Goal: Task Accomplishment & Management: Manage account settings

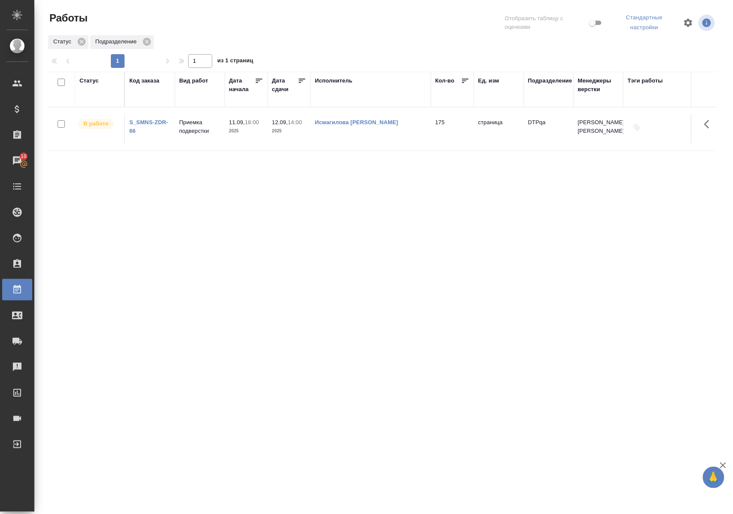
click at [92, 78] on div "Статус" at bounding box center [88, 80] width 19 height 9
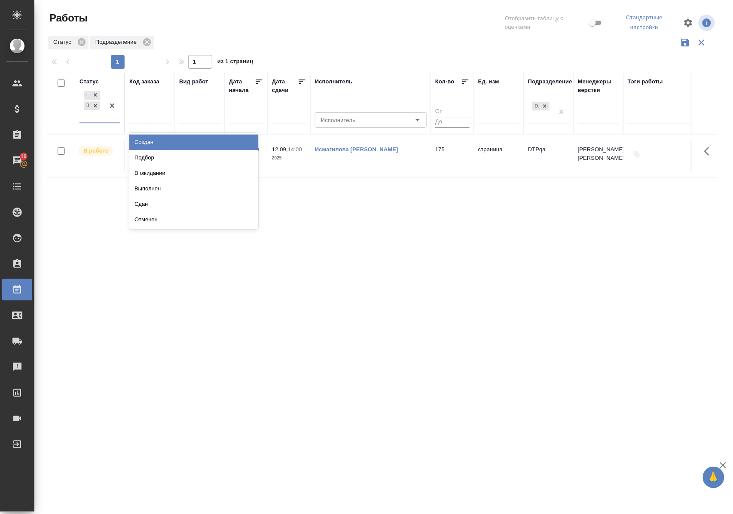
click at [104, 119] on div "Готов к работе В работе" at bounding box center [91, 106] width 25 height 34
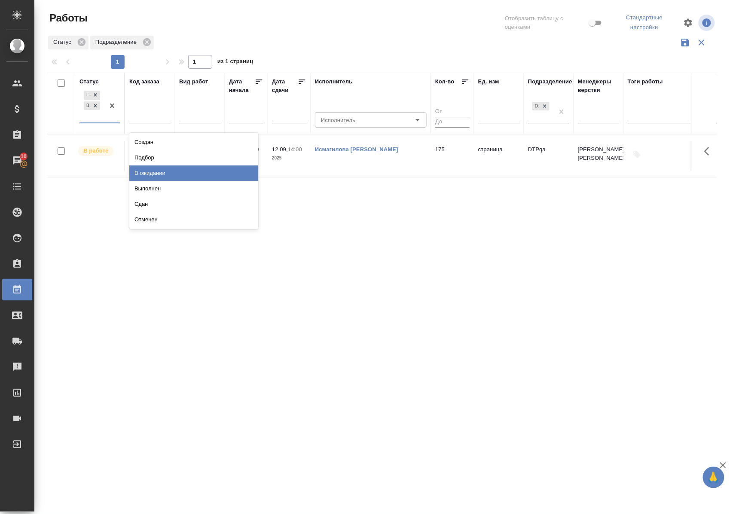
click at [143, 174] on div "В ожидании" at bounding box center [193, 172] width 129 height 15
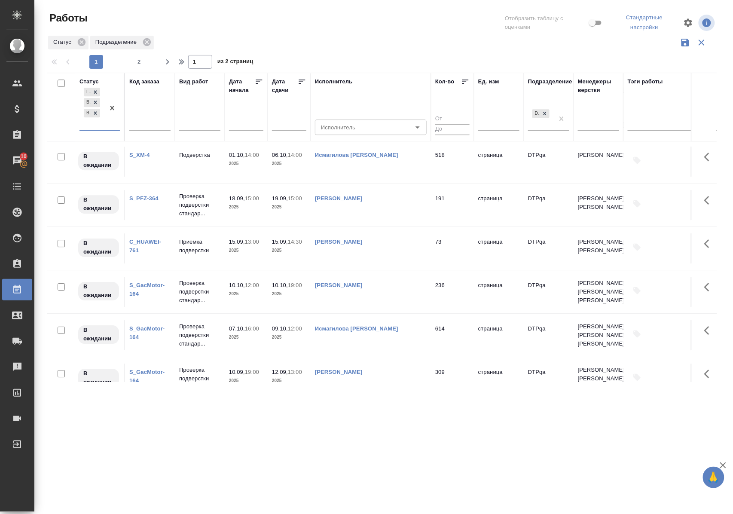
scroll to position [859, 0]
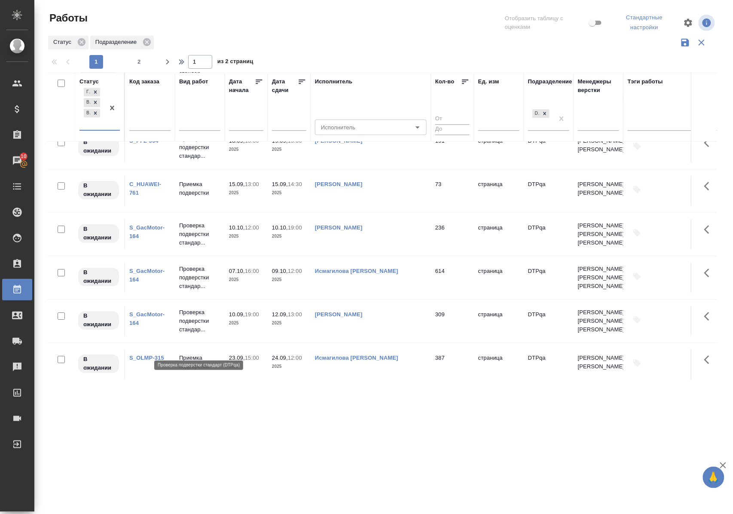
click at [191, 334] on p "Проверка подверстки стандар..." at bounding box center [199, 321] width 41 height 26
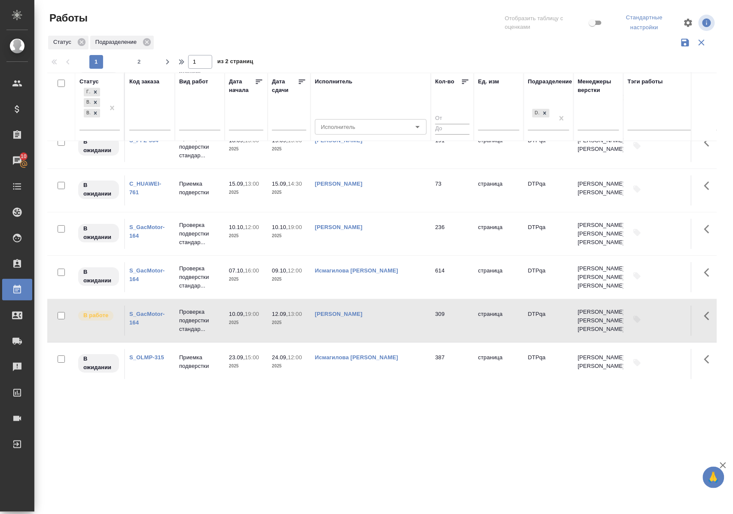
scroll to position [893, 0]
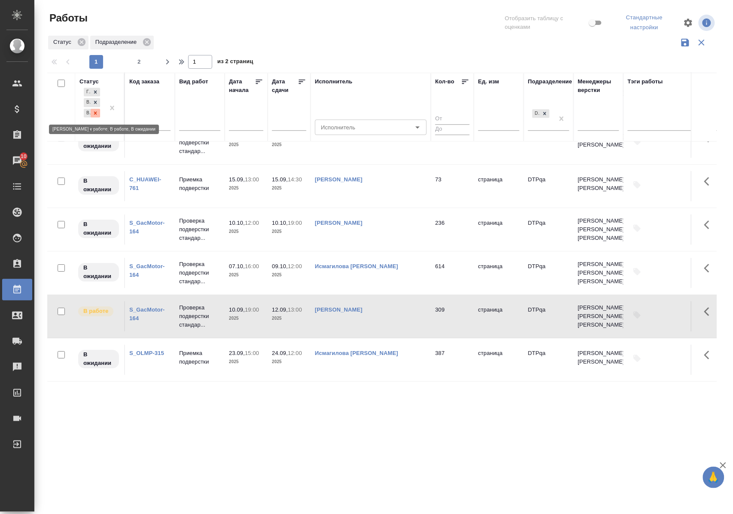
click at [95, 114] on icon at bounding box center [95, 113] width 6 height 6
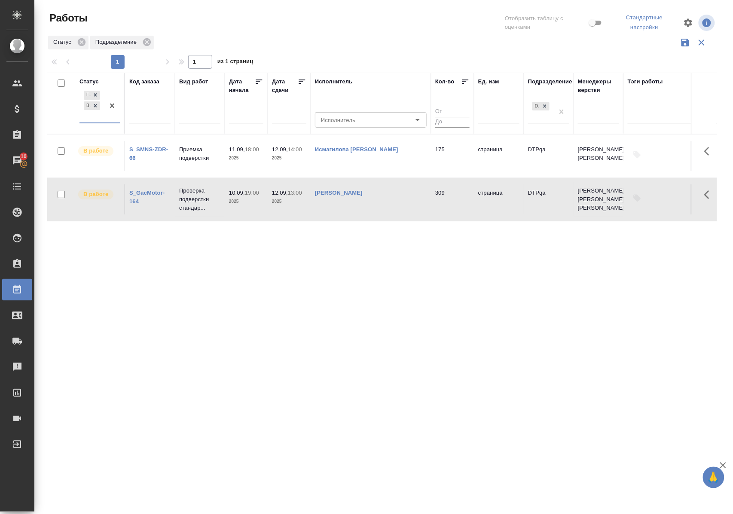
scroll to position [0, 0]
click at [88, 83] on div "Статус" at bounding box center [88, 81] width 19 height 9
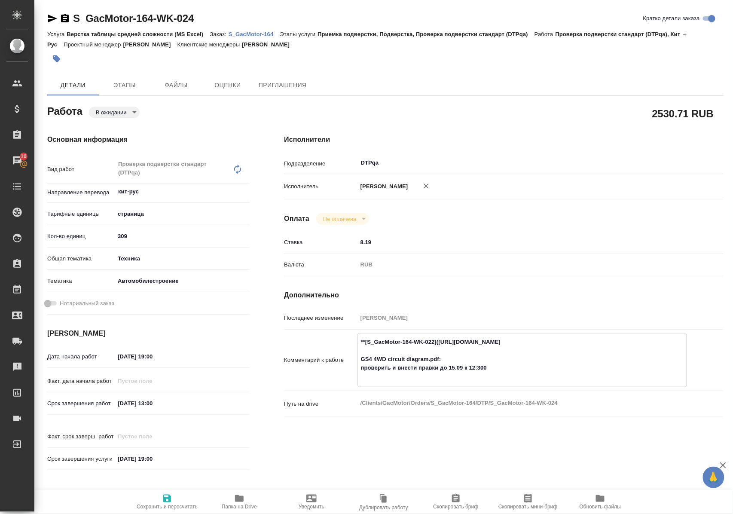
drag, startPoint x: 445, startPoint y: 350, endPoint x: 616, endPoint y: 347, distance: 170.5
click at [616, 347] on textarea "**[S_GacMotor-164-WK-022](https://tera.awatera.com/Work/68a871137e92628b2e582b6…" at bounding box center [522, 359] width 329 height 49
click at [130, 113] on body "🙏 .cls-1 fill:#fff; AWATERA Polushina Alena Клиенты Спецификации Заказы 10 Чаты…" at bounding box center [366, 257] width 733 height 514
click at [128, 142] on li "В работе" at bounding box center [117, 141] width 57 height 15
type textarea "x"
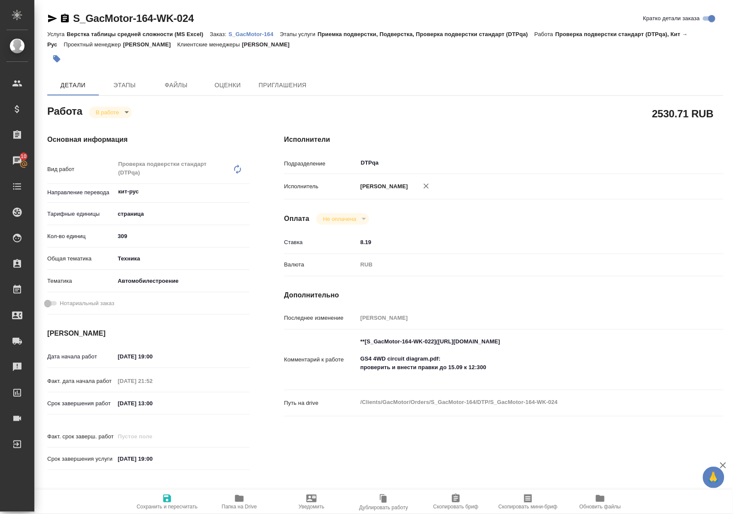
type textarea "x"
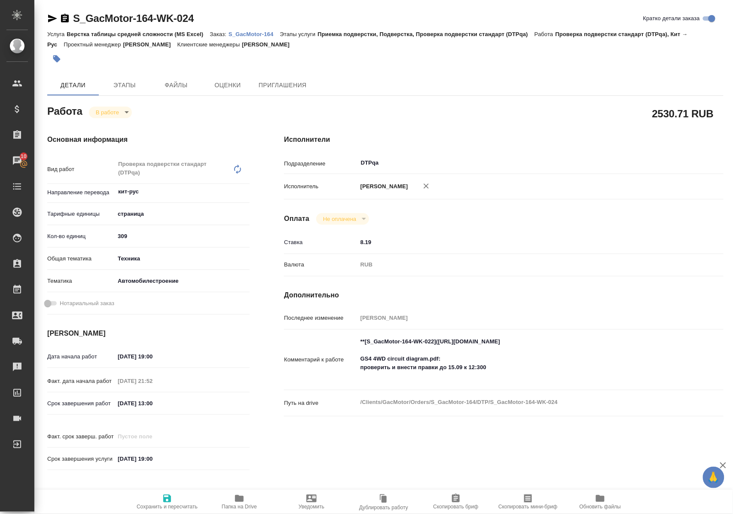
type textarea "x"
click at [165, 493] on icon "button" at bounding box center [167, 498] width 10 height 10
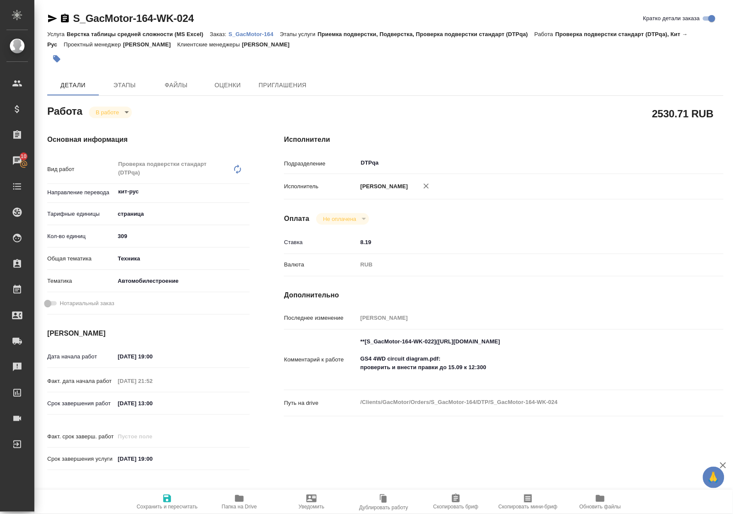
type textarea "x"
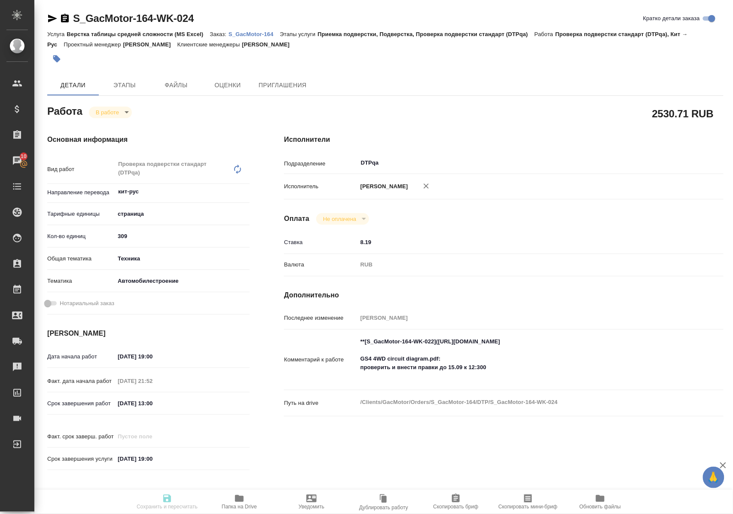
type textarea "x"
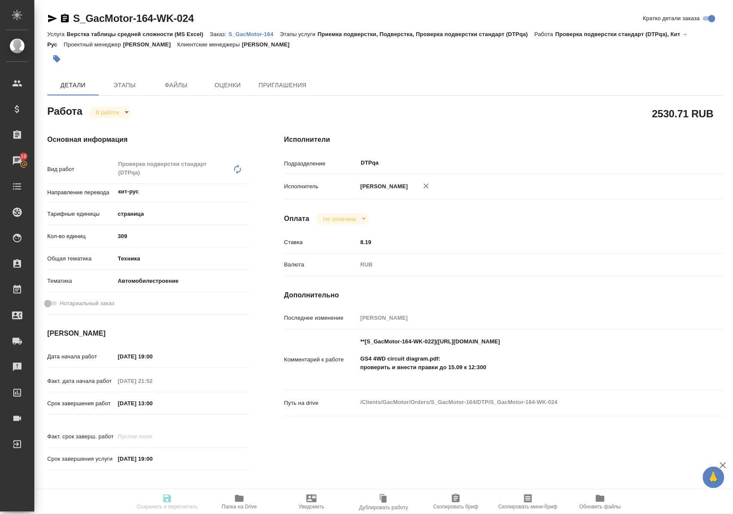
type input "inProgress"
type textarea "Проверка подверстки стандарт (DTPqa)"
type textarea "x"
type input "кит-рус"
type input "5a8b1489cc6b4906c91bfdb2"
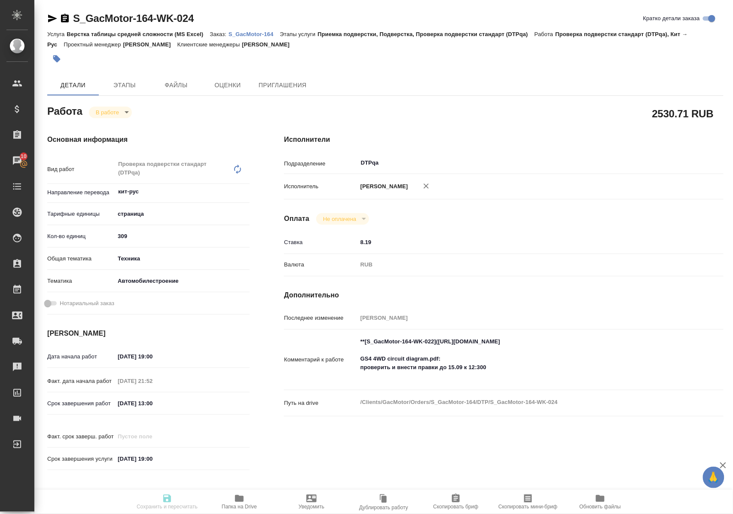
type input "309"
type input "tech"
type input "5f647204b73bc97568ca66a7"
type input "10.09.2025 19:00"
type input "10.09.2025 21:52"
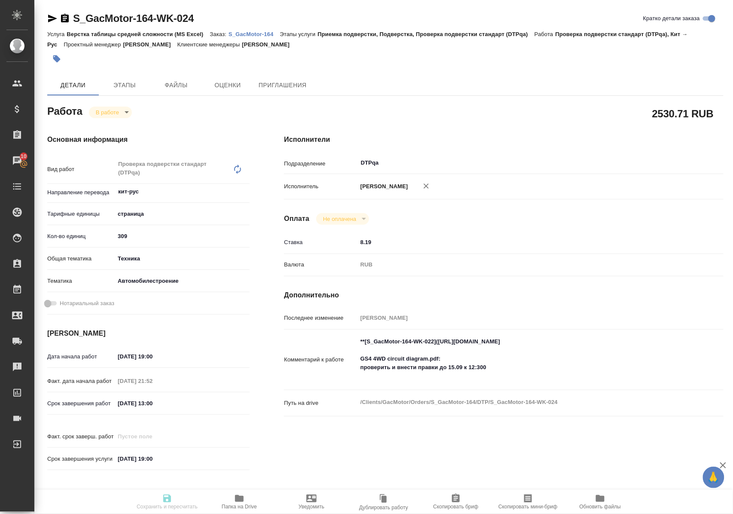
type input "12.09.2025 13:00"
type input "[DATE] 19:00"
type input "DTPqa"
type input "notPayed"
type input "8.19"
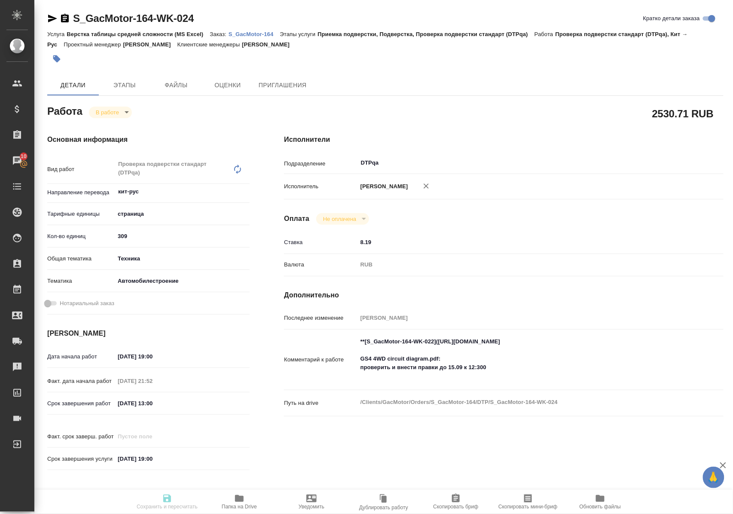
type input "RUB"
type input "[PERSON_NAME]"
type textarea "**[S_GacMotor-164-WK-022](https://tera.awatera.com/Work/68a871137e92628b2e582b6…"
type textarea "x"
type textarea "/Clients/GacMotor/Orders/S_GacMotor-164/DTP/S_GacMotor-164-WK-024"
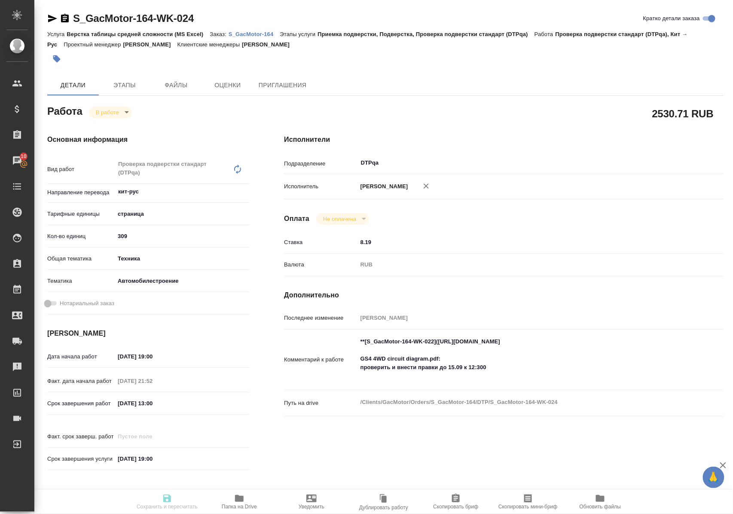
type textarea "x"
type input "S_GacMotor-164"
type input "Верстка таблицы средней сложности (MS Excel)"
type input "Приемка подверстки, Подверстка, Проверка подверстки стандарт (DTPqa)"
type input "[PERSON_NAME]"
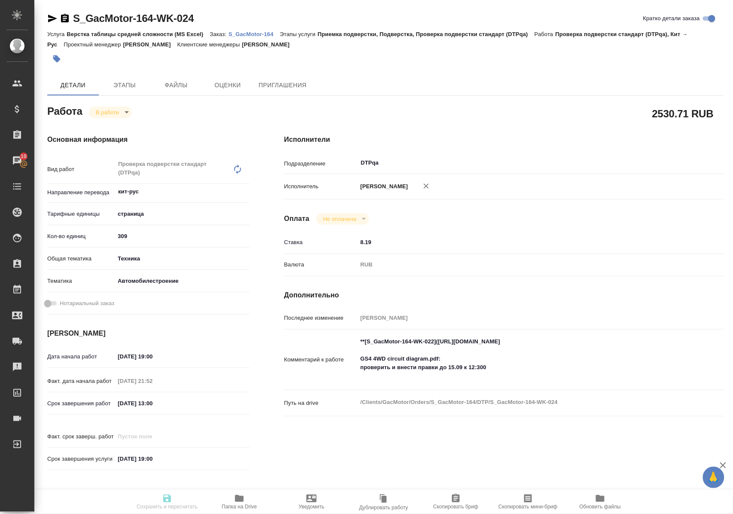
type input "Петрова Валерия, Малофеева Екатерина"
type input "/Clients/GacMotor/Orders/S_GacMotor-164"
type textarea "x"
type textarea "6 файлов для перевода по модели GS4 4WD Важно сдавать пофайлово: 1)GS4 PARTS CA…"
type textarea "x"
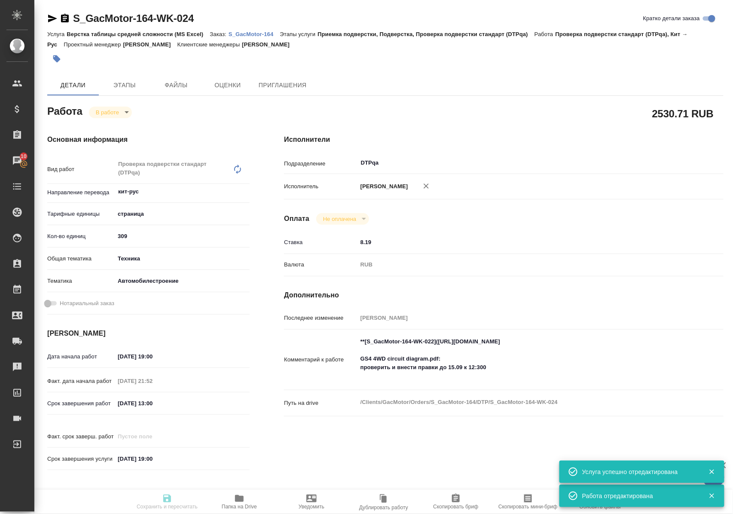
type textarea "x"
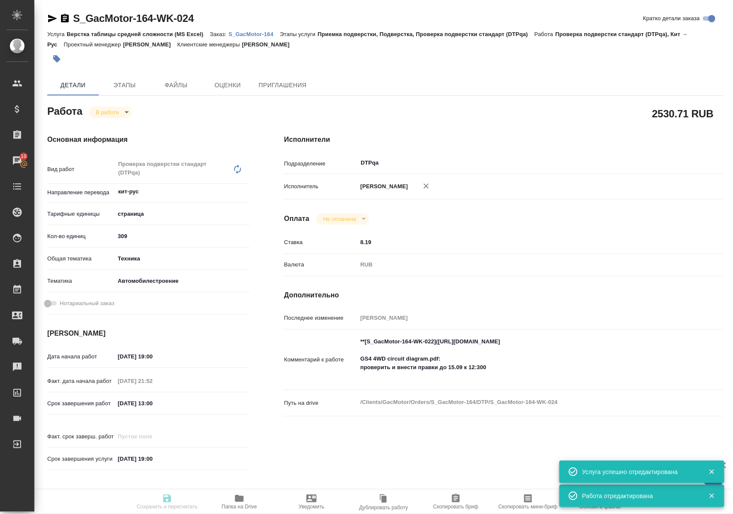
type textarea "x"
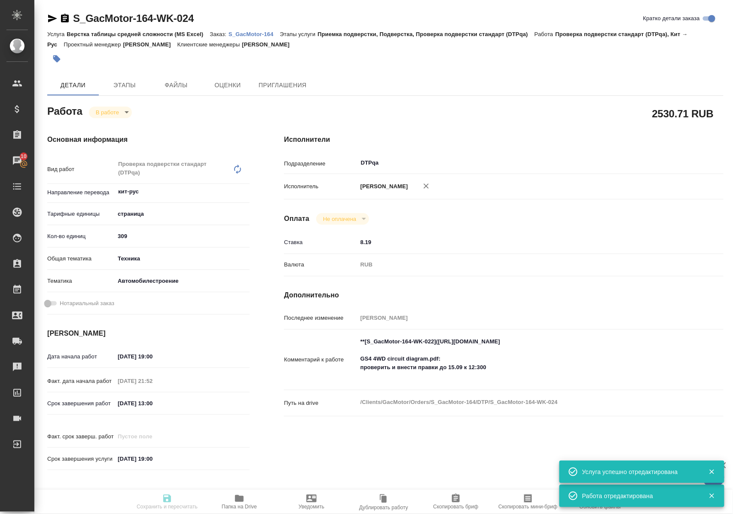
type textarea "x"
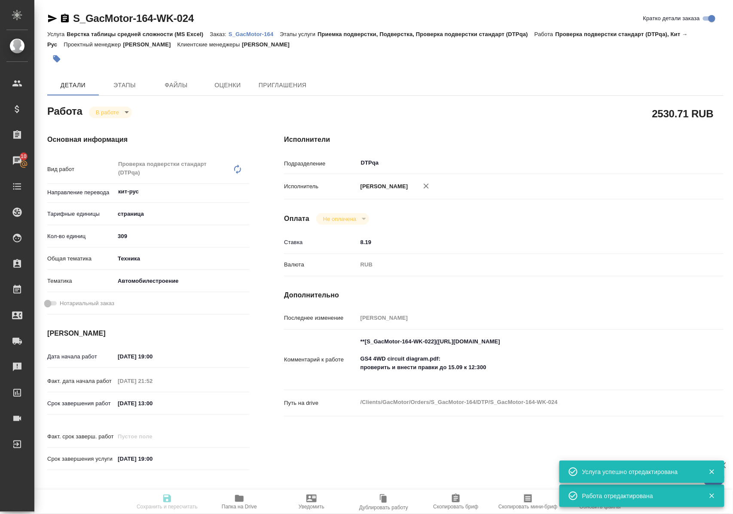
type input "inProgress"
type textarea "Проверка подверстки стандарт (DTPqa)"
type textarea "x"
type input "кит-рус"
type input "5a8b1489cc6b4906c91bfdb2"
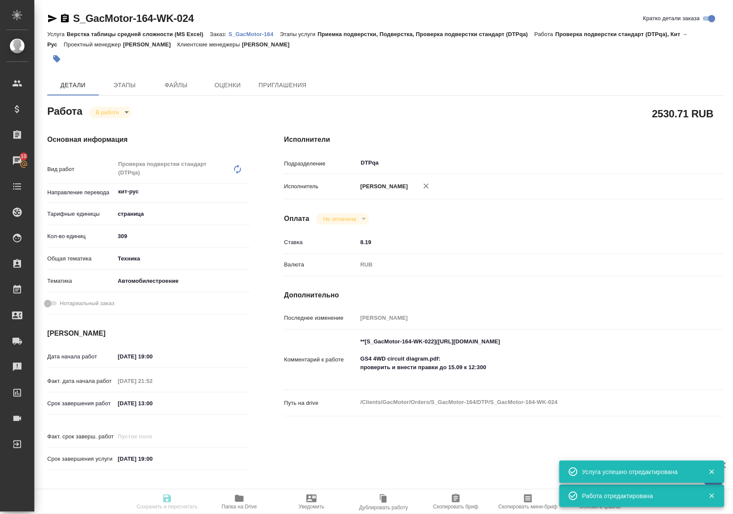
type input "309"
type input "tech"
type input "5f647204b73bc97568ca66a7"
type input "10.09.2025 19:00"
type input "10.09.2025 21:52"
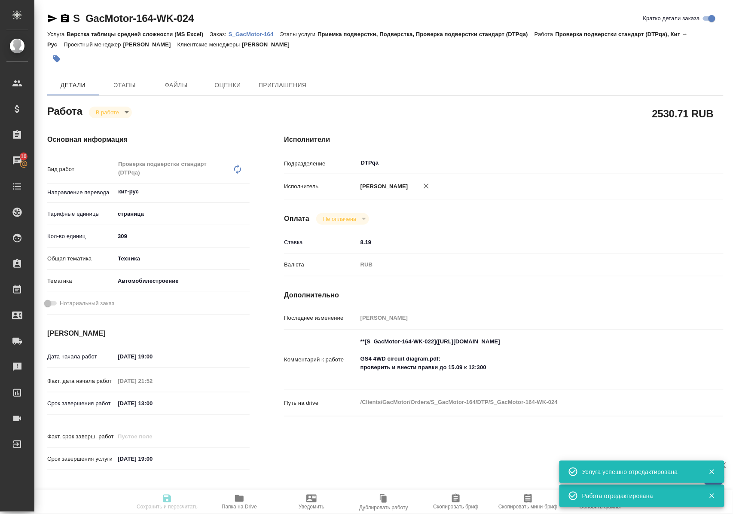
type input "12.09.2025 13:00"
type input "13.10.2025 19:00"
type input "DTPqa"
type input "notPayed"
type input "8.19"
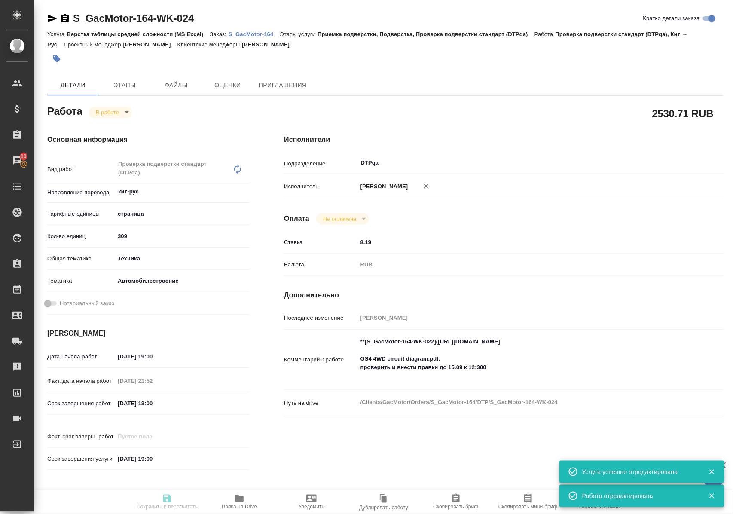
type input "RUB"
type input "Полушина Алена"
type textarea "**[S_GacMotor-164-WK-022](https://tera.awatera.com/Work/68a871137e92628b2e582b6…"
type textarea "x"
type textarea "/Clients/GacMotor/Orders/S_GacMotor-164/DTP/S_GacMotor-164-WK-024"
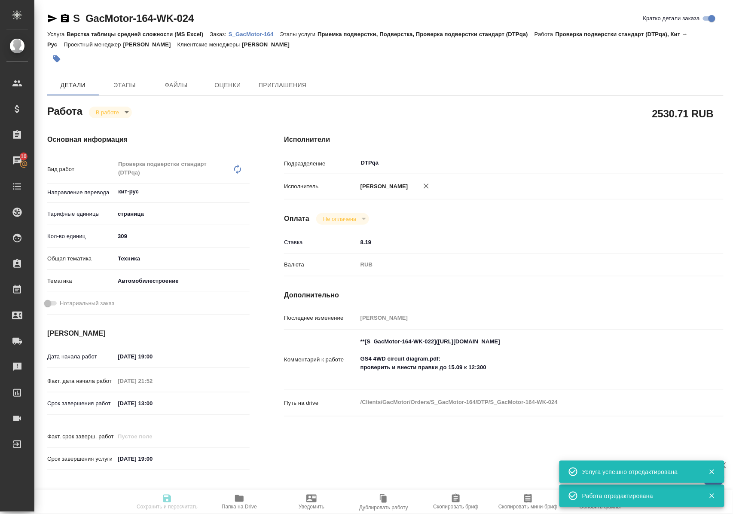
type textarea "x"
type input "S_GacMotor-164"
type input "Верстка таблицы средней сложности (MS Excel)"
type input "Приемка подверстки, Подверстка, Проверка подверстки стандарт (DTPqa)"
type input "Усманова Ольга"
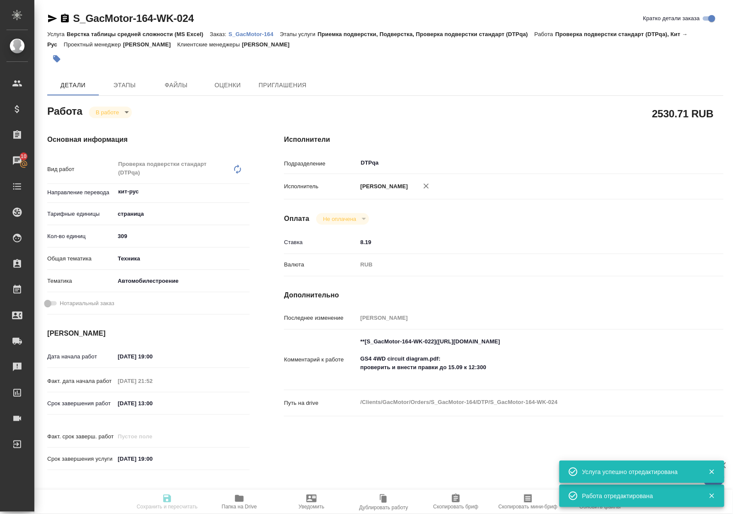
type input "Петрова Валерия, Малофеева Екатерина"
type input "/Clients/GacMotor/Orders/S_GacMotor-164"
type textarea "x"
type textarea "6 файлов для перевода по модели GS4 4WD Важно сдавать пофайлово: 1)GS4 PARTS CA…"
type textarea "x"
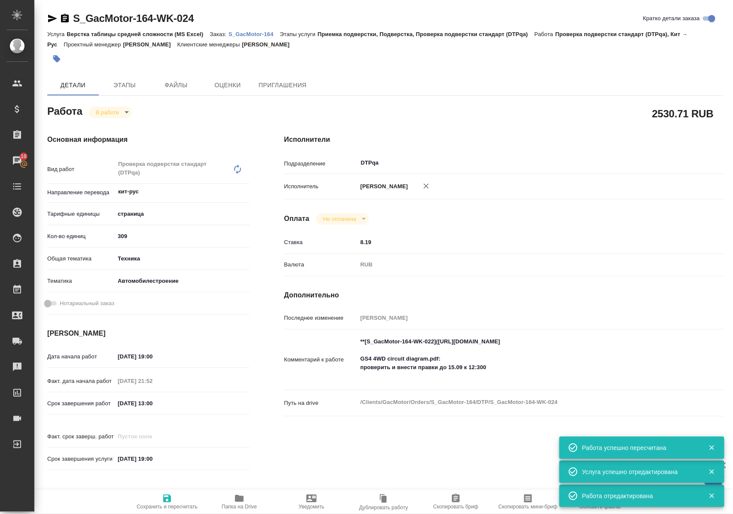
type textarea "x"
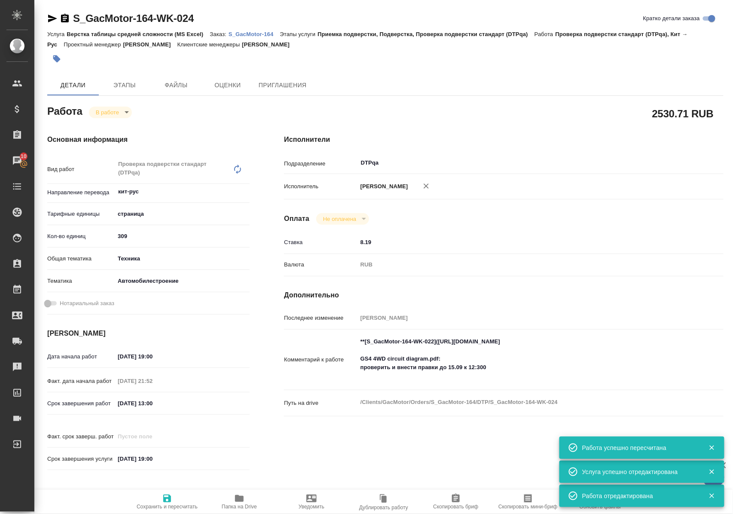
type textarea "x"
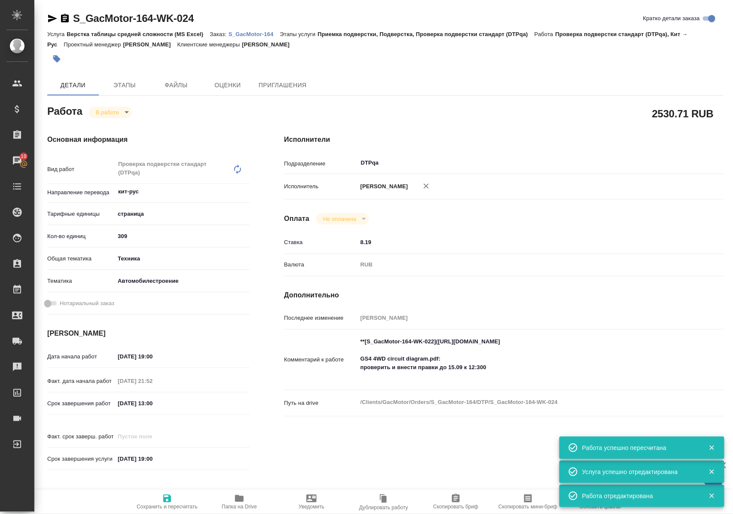
type textarea "x"
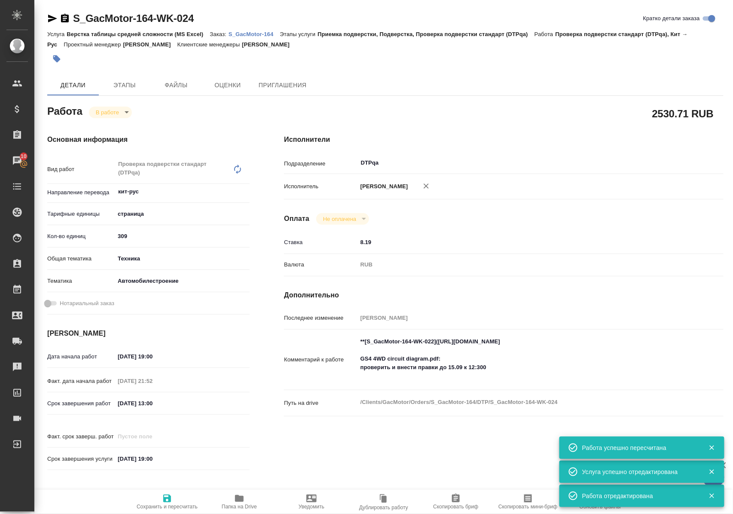
type textarea "x"
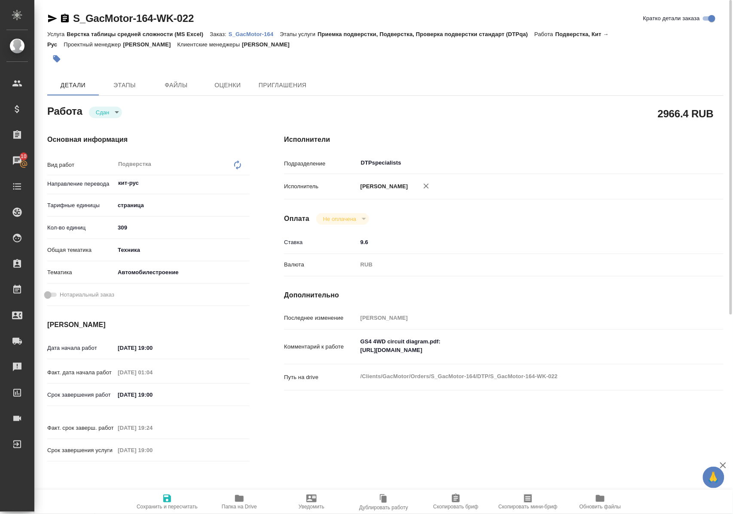
click at [254, 34] on p "S_GacMotor-164" at bounding box center [255, 34] width 52 height 6
click at [244, 503] on span "Папка на Drive" at bounding box center [239, 506] width 35 height 6
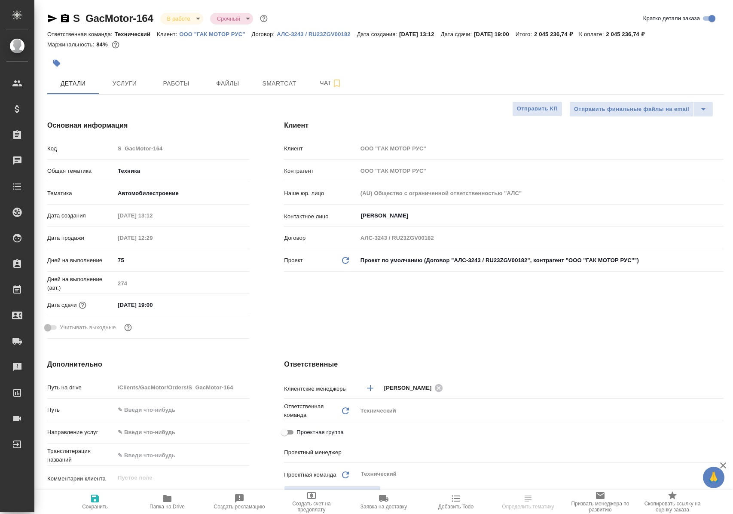
select select "RU"
type input "Белякова Юлия"
type input "Сеитов Павел"
click at [173, 83] on span "Работы" at bounding box center [175, 83] width 41 height 11
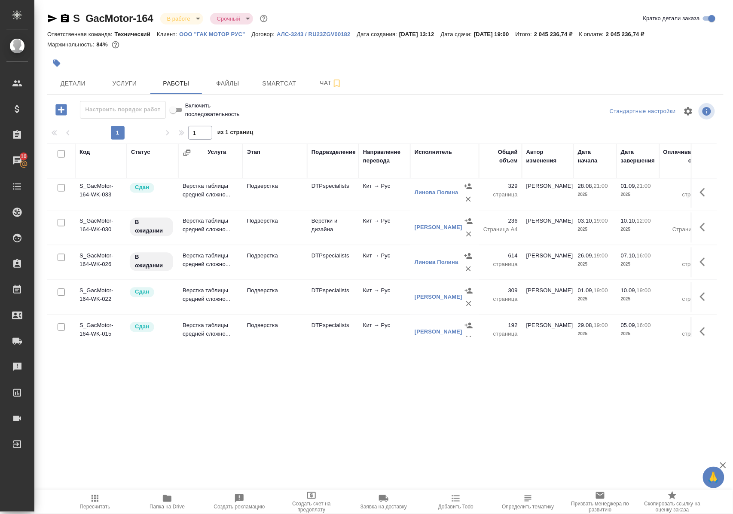
scroll to position [655, 0]
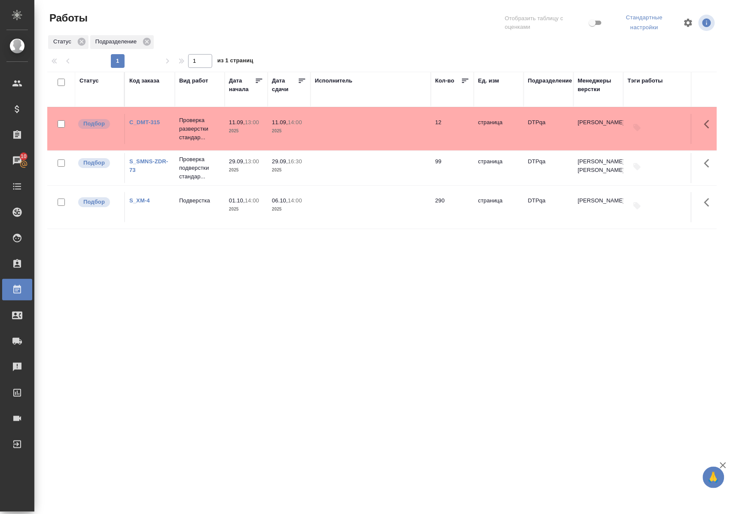
click at [155, 122] on link "C_DMT-315" at bounding box center [144, 122] width 30 height 6
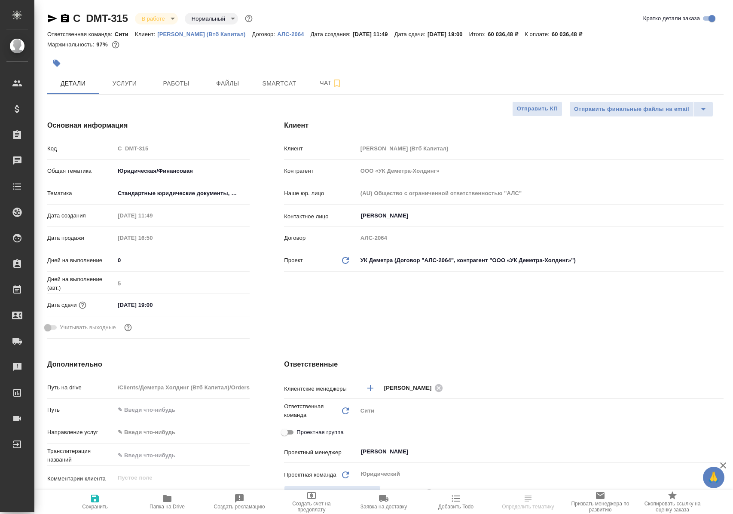
select select "RU"
click at [169, 88] on span "Работы" at bounding box center [175, 83] width 41 height 11
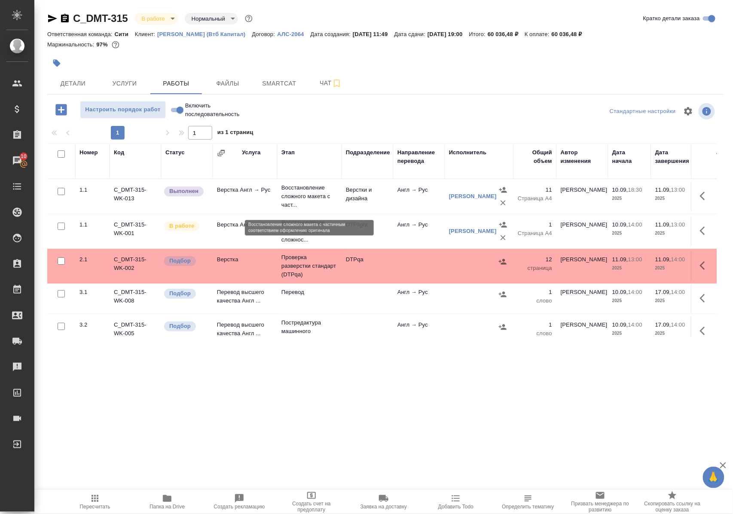
click at [298, 198] on p "Восстановление сложного макета с част..." at bounding box center [309, 196] width 56 height 26
click at [299, 198] on p "Восстановление сложного макета с част..." at bounding box center [309, 196] width 56 height 26
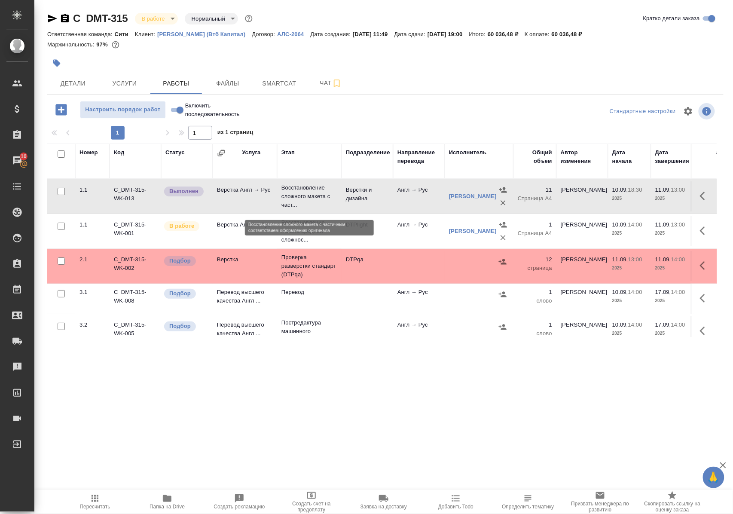
click at [299, 198] on p "Восстановление сложного макета с част..." at bounding box center [309, 196] width 56 height 26
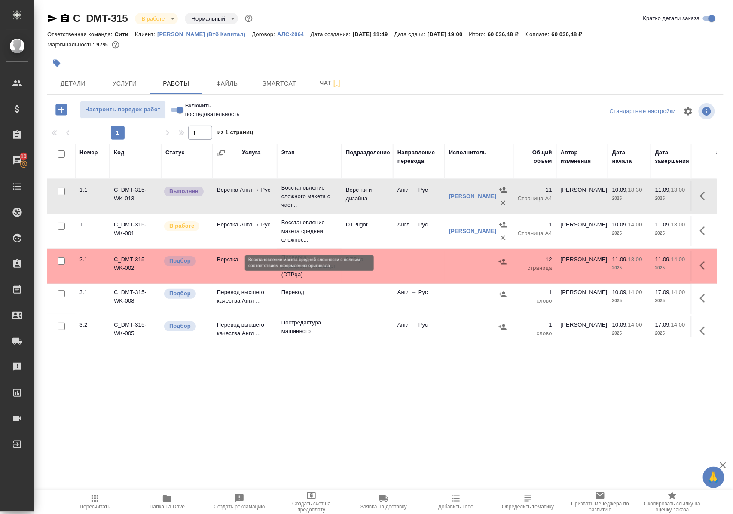
click at [306, 235] on p "Восстановление макета средней сложнос..." at bounding box center [309, 231] width 56 height 26
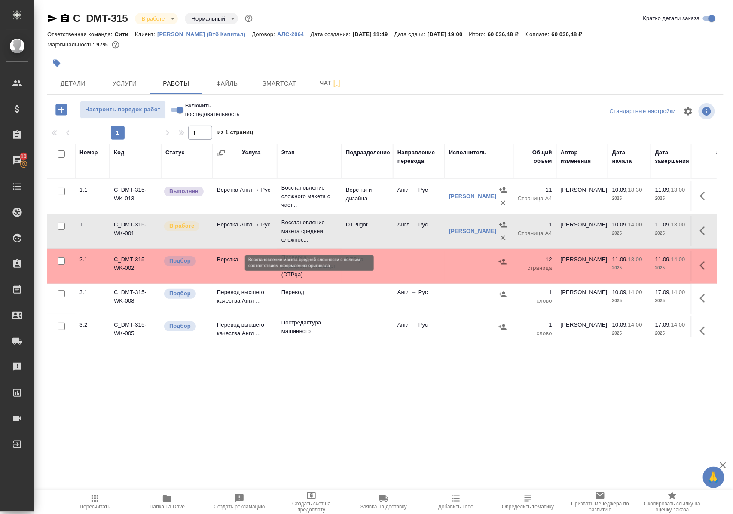
click at [306, 235] on p "Восстановление макета средней сложнос..." at bounding box center [309, 231] width 56 height 26
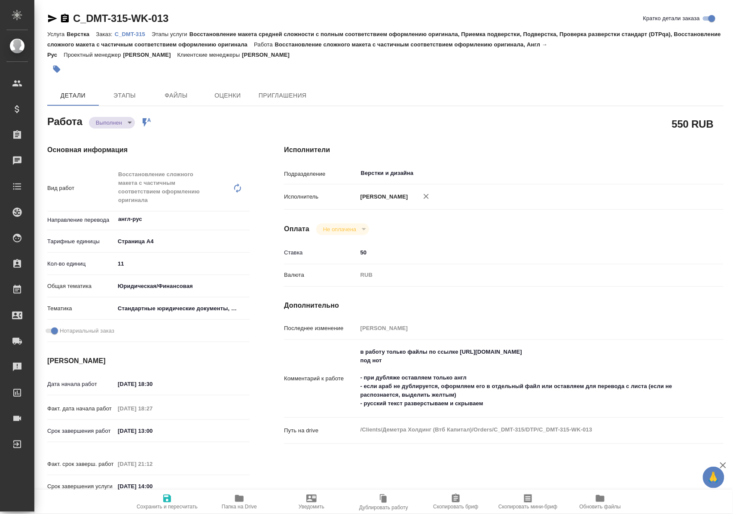
type textarea "x"
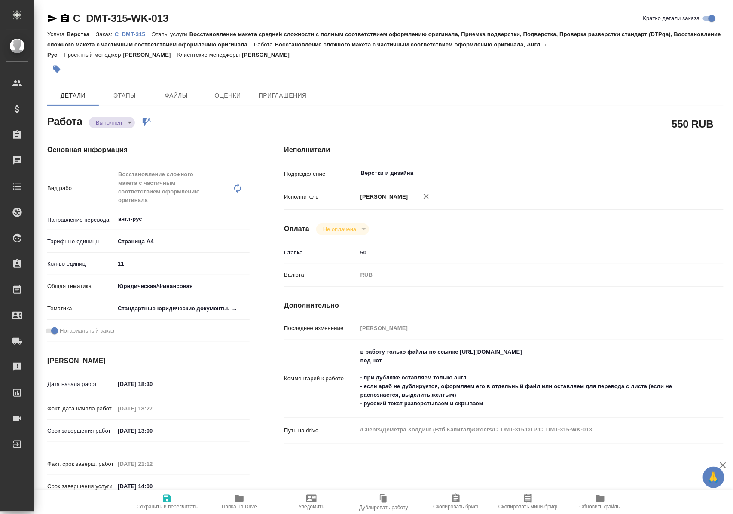
type textarea "x"
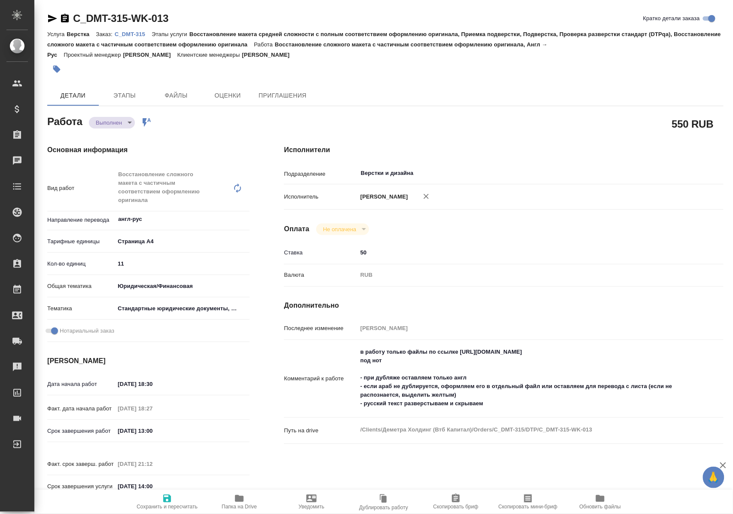
type textarea "x"
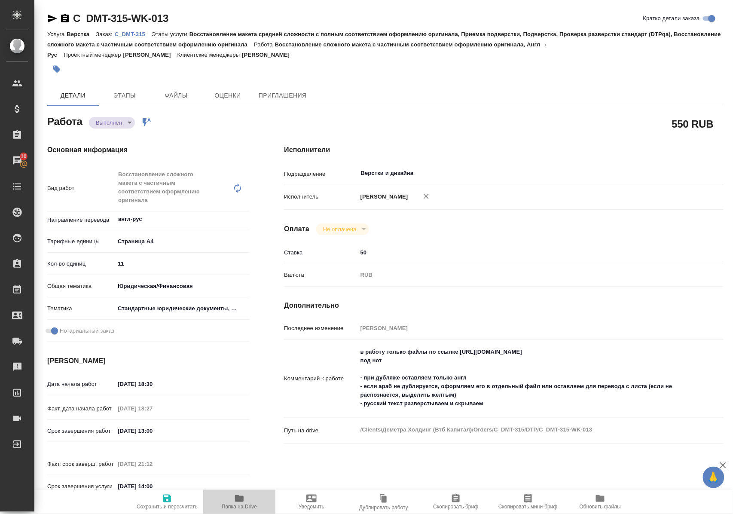
click at [240, 500] on icon "button" at bounding box center [239, 498] width 9 height 7
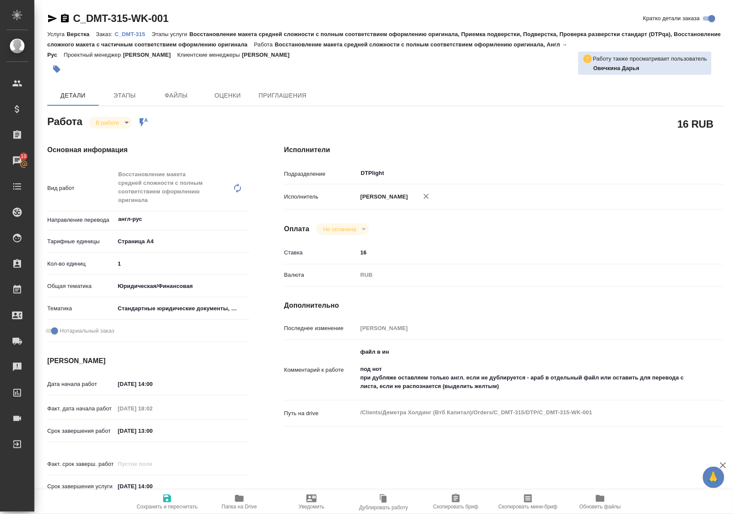
click at [237, 500] on icon "button" at bounding box center [239, 498] width 9 height 7
